Goal: Transaction & Acquisition: Book appointment/travel/reservation

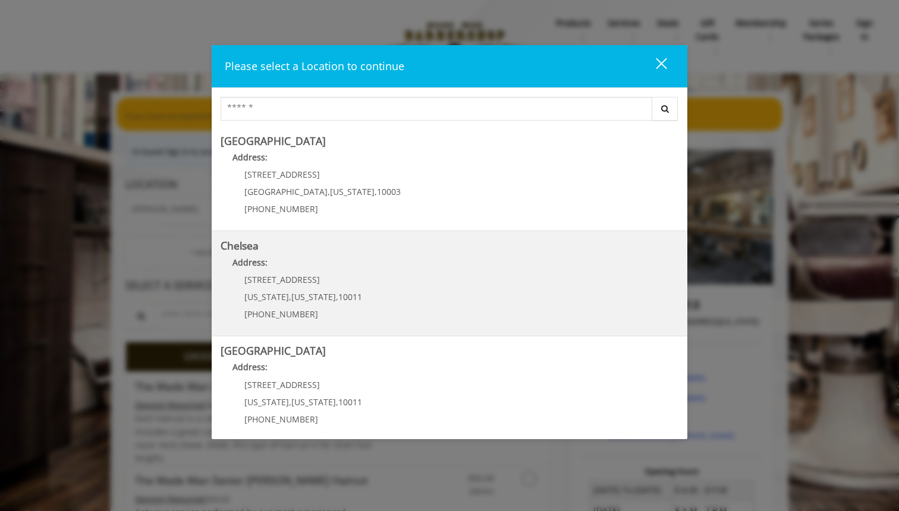
click at [383, 272] on p "Address:" at bounding box center [450, 265] width 458 height 19
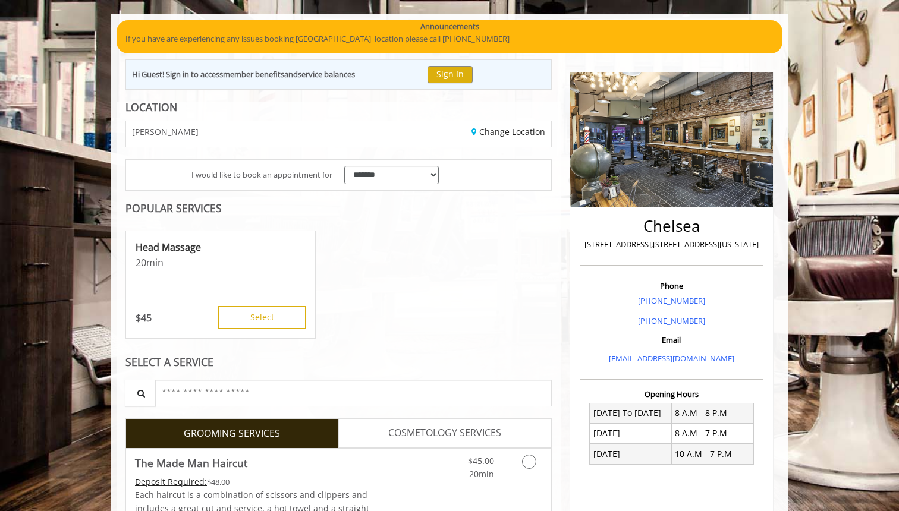
scroll to position [80, 0]
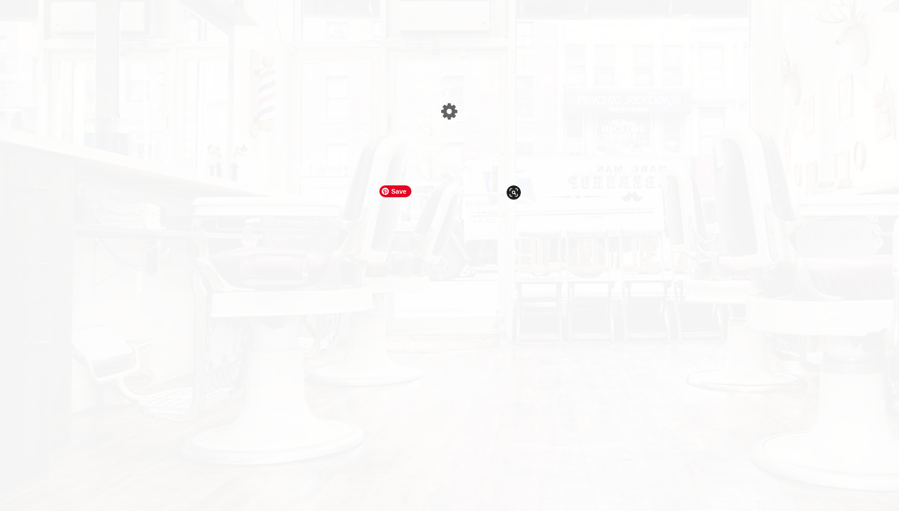
scroll to position [80, 0]
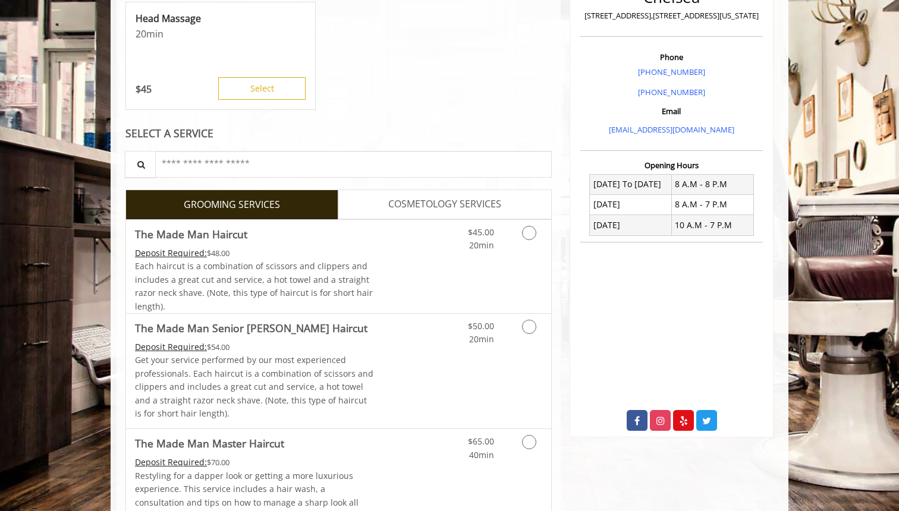
click at [383, 272] on link "Discounted Price" at bounding box center [409, 266] width 71 height 93
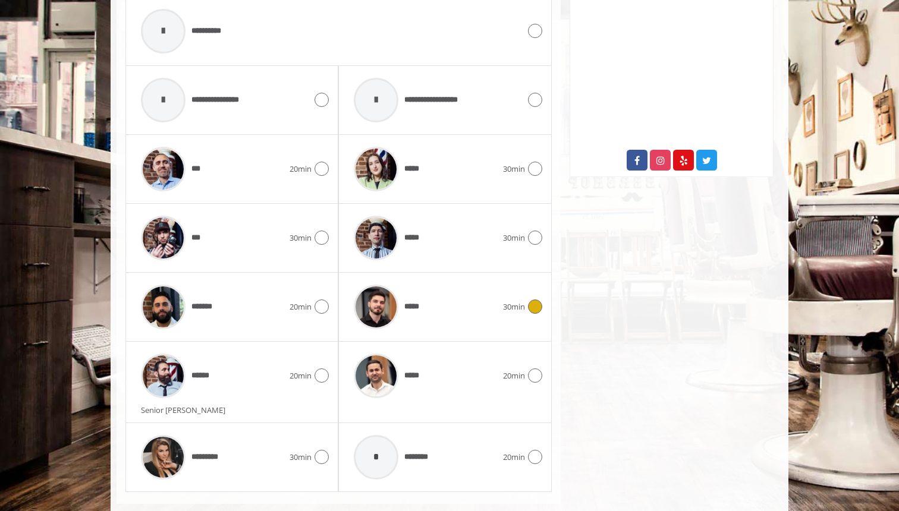
scroll to position [589, 0]
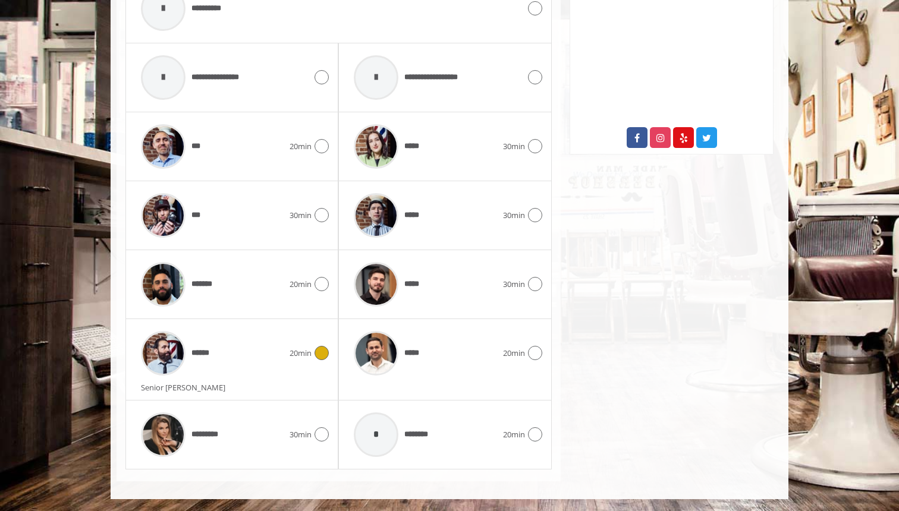
click at [249, 333] on div "******" at bounding box center [212, 353] width 155 height 56
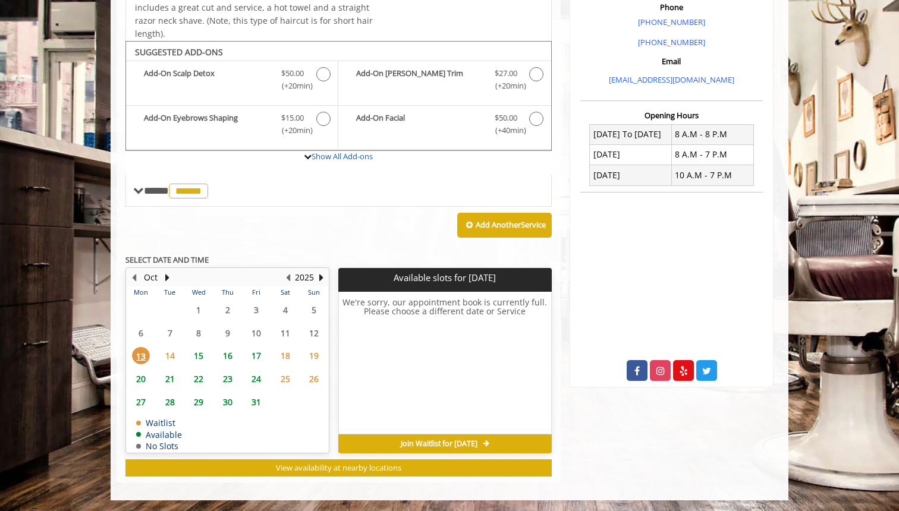
scroll to position [357, 0]
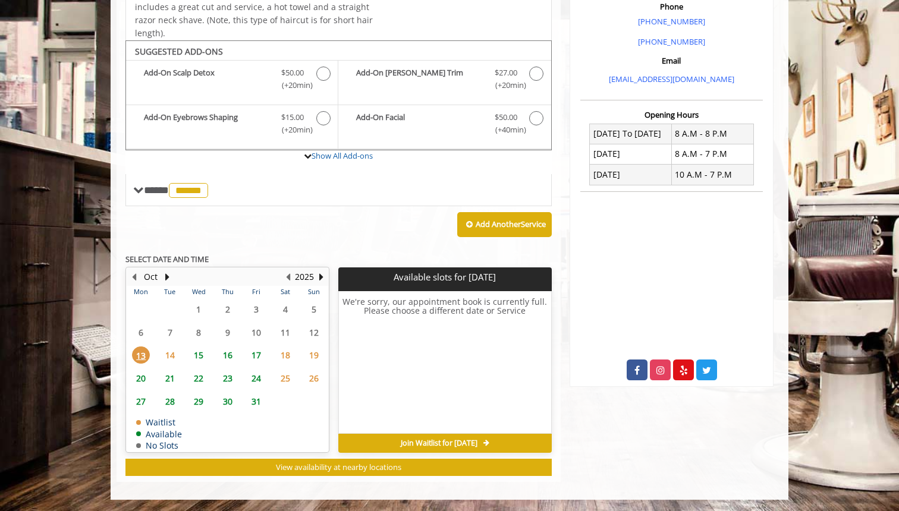
click at [164, 357] on span "14" at bounding box center [170, 355] width 18 height 17
click at [197, 354] on span "15" at bounding box center [199, 355] width 18 height 17
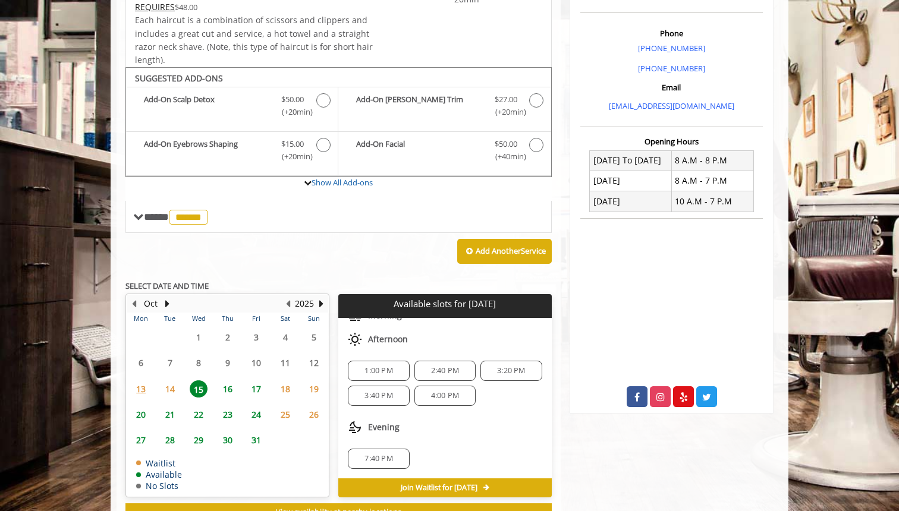
scroll to position [375, 0]
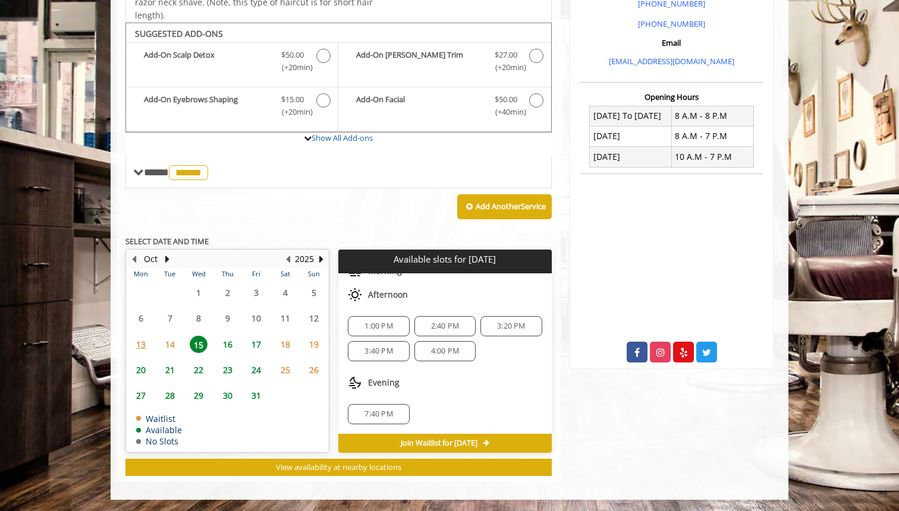
click at [231, 342] on span "16" at bounding box center [228, 344] width 18 height 17
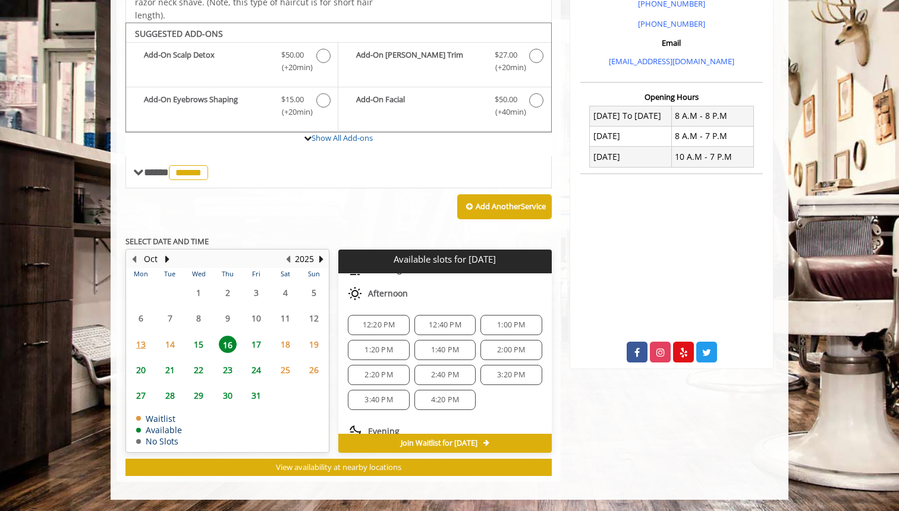
scroll to position [128, 0]
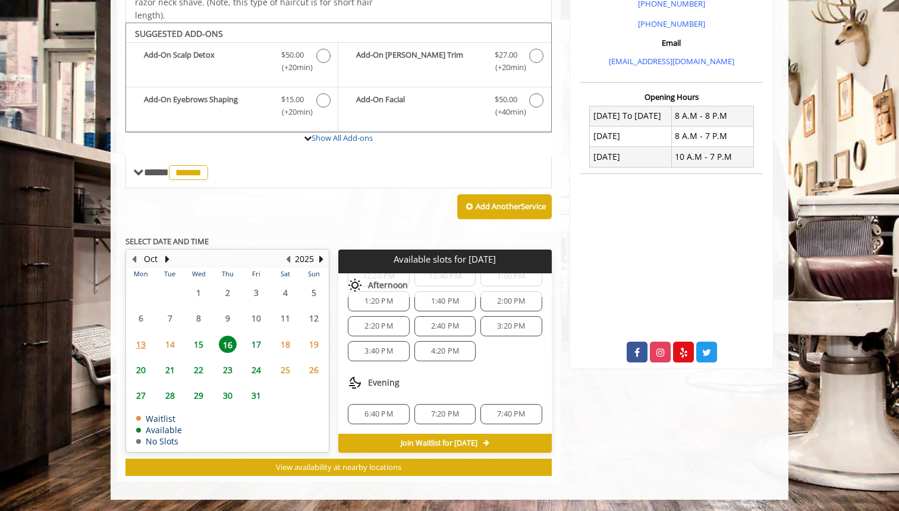
click at [259, 342] on span "17" at bounding box center [256, 344] width 18 height 17
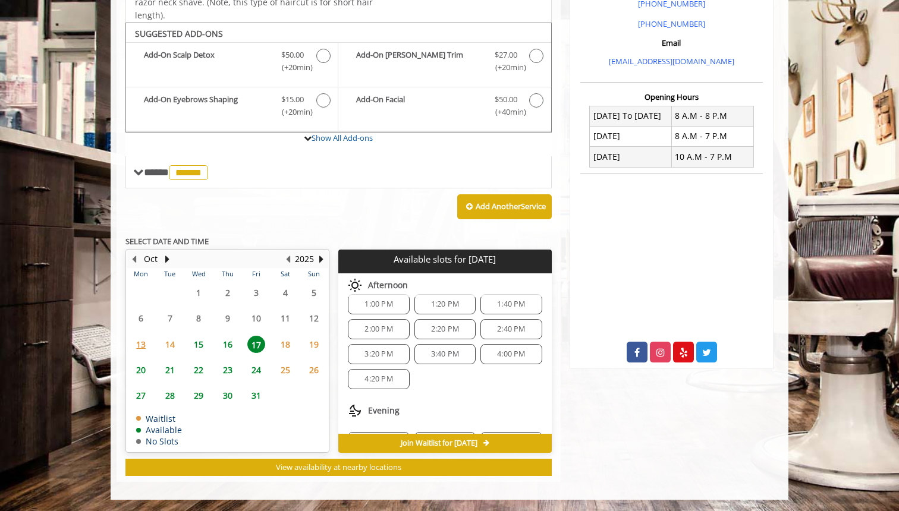
scroll to position [102, 0]
click at [135, 372] on span "20" at bounding box center [141, 370] width 18 height 17
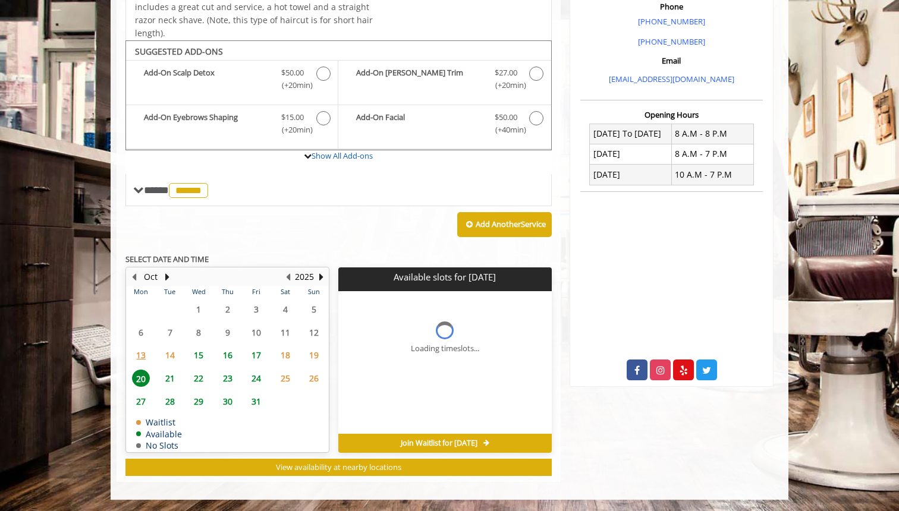
scroll to position [375, 0]
